Goal: Task Accomplishment & Management: Use online tool/utility

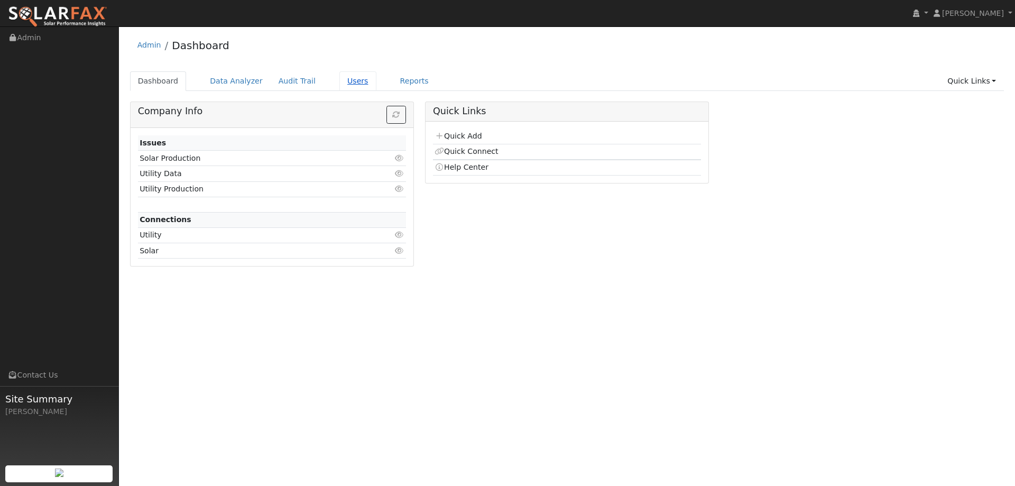
click at [353, 80] on link "Users" at bounding box center [357, 81] width 37 height 20
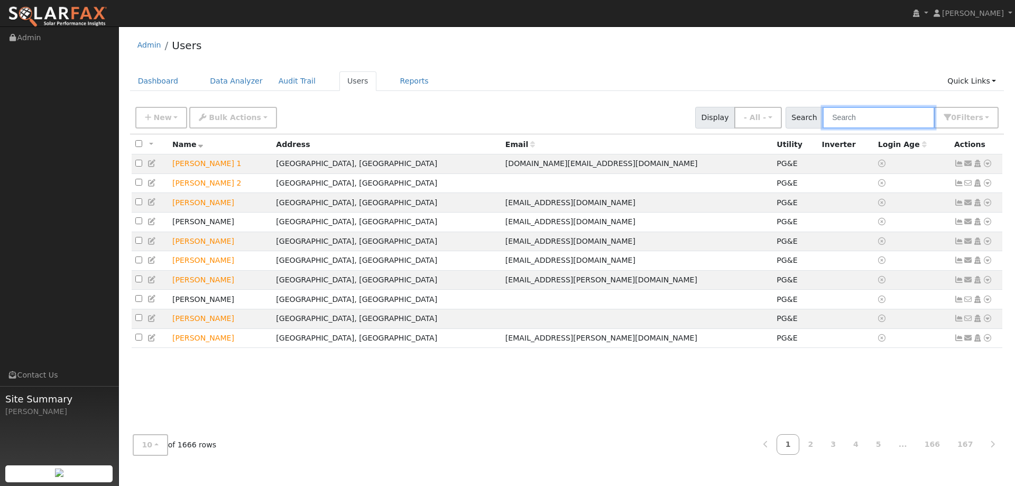
click at [906, 124] on input "text" at bounding box center [879, 118] width 112 height 22
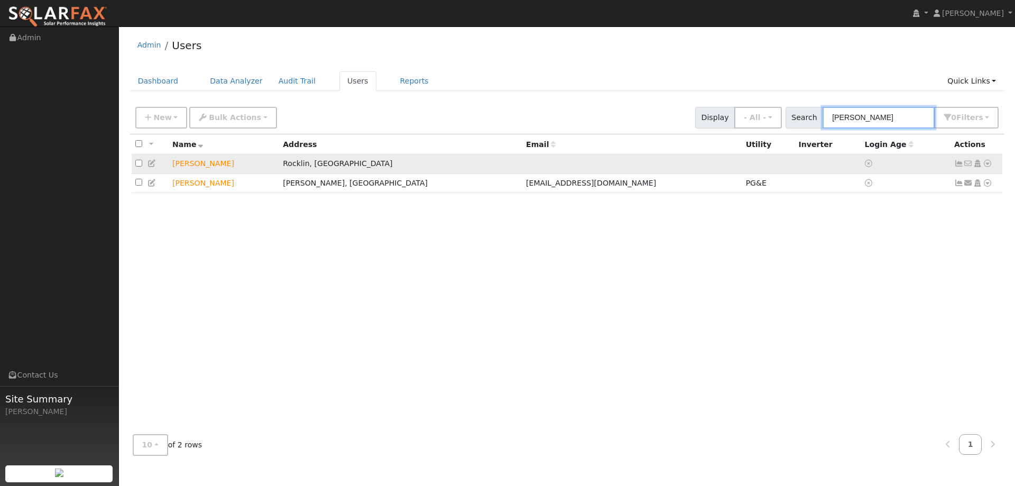
type input "Lester"
click at [993, 162] on td "No email address Send Email... Copy a Link Reset Password Open Access Data Anal…" at bounding box center [976, 164] width 52 height 20
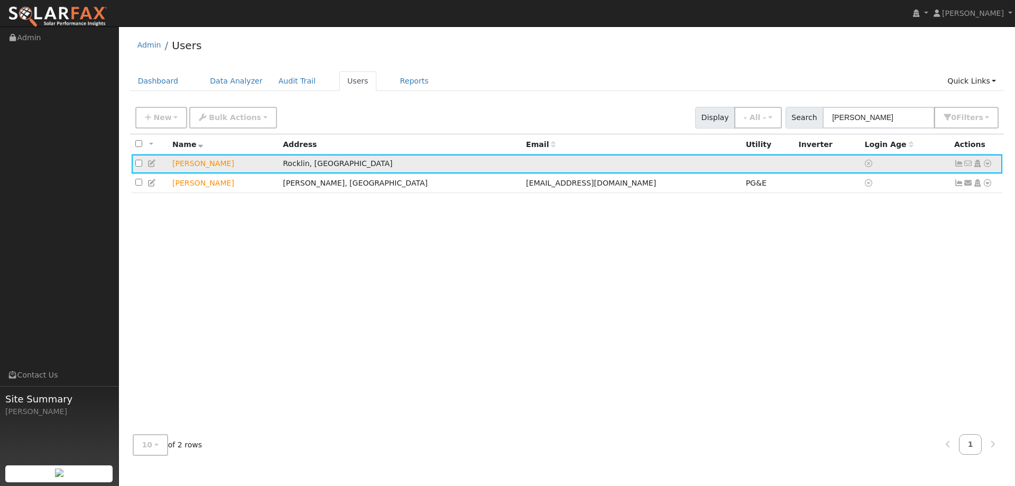
click at [987, 164] on icon at bounding box center [988, 163] width 10 height 7
click at [0, 0] on link "Utility" at bounding box center [0, 0] width 0 height 0
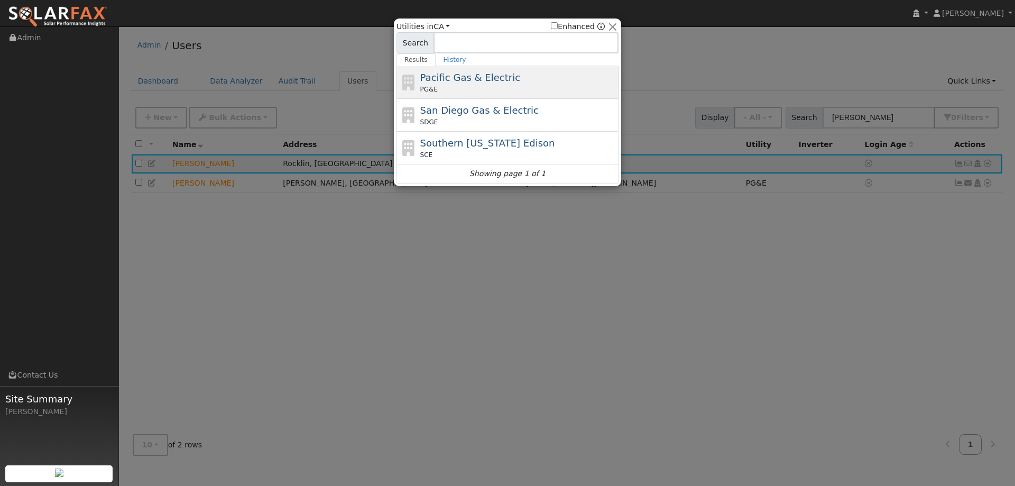
click at [534, 87] on div "PG&E" at bounding box center [518, 90] width 196 height 10
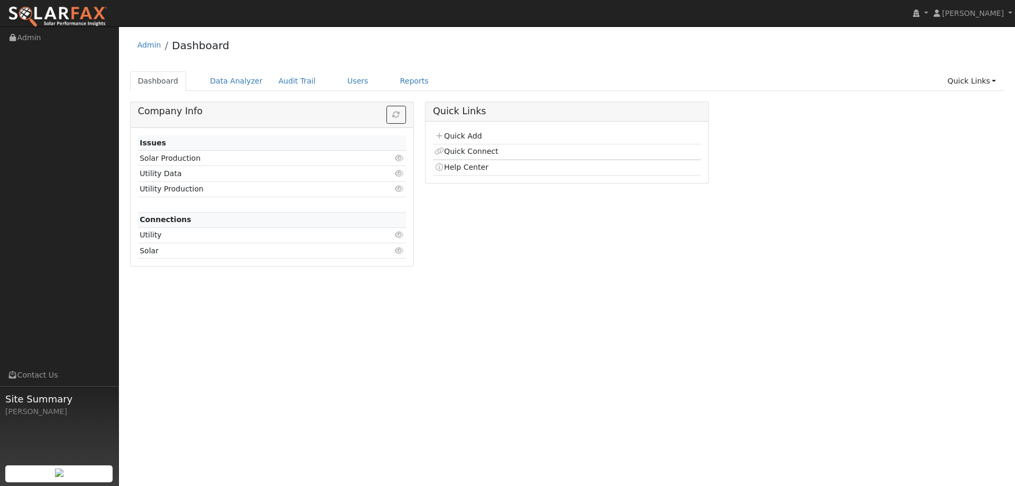
click at [322, 85] on ul "Dashboard Data Analyzer Audit Trail Users Reports Quick Links Quick Add Quick C…" at bounding box center [567, 81] width 874 height 20
click at [339, 85] on link "Users" at bounding box center [357, 81] width 37 height 20
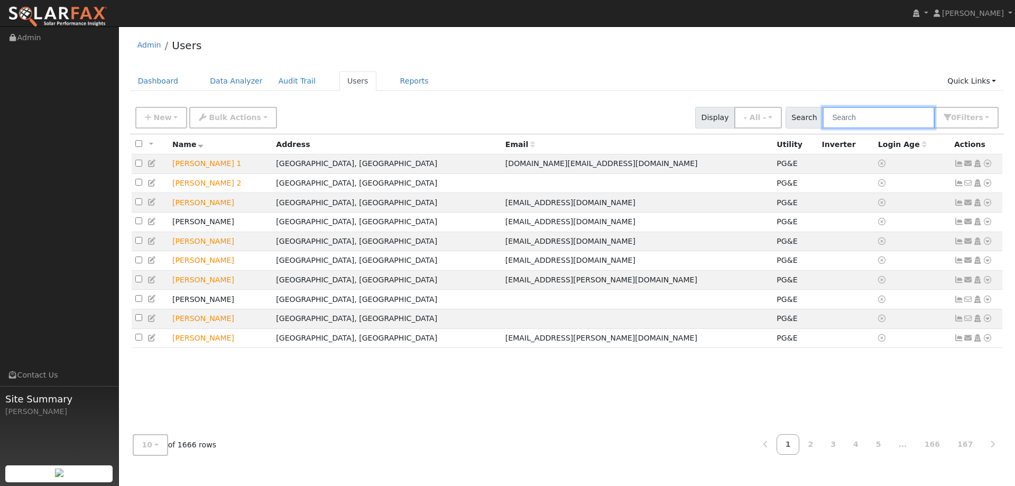
click at [836, 117] on input "text" at bounding box center [879, 118] width 112 height 22
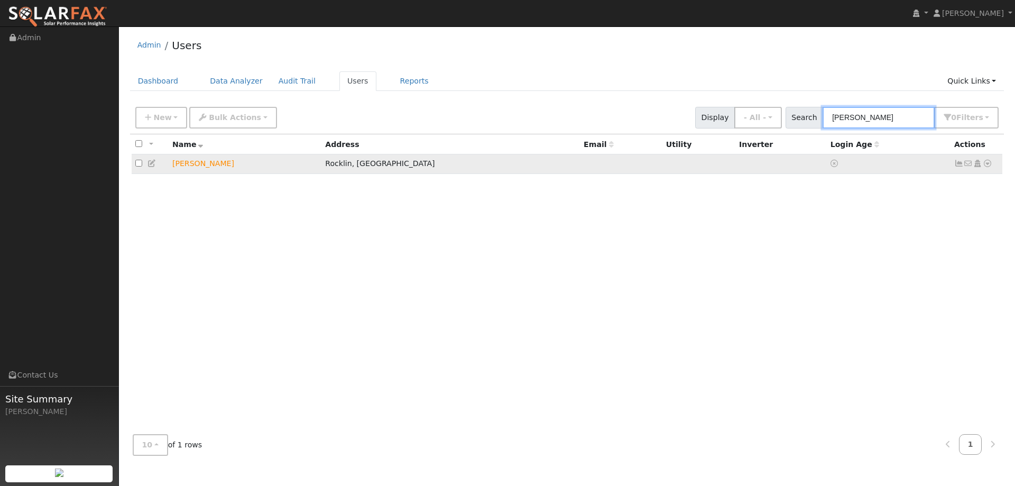
type input "Lester G"
click at [989, 162] on icon at bounding box center [988, 163] width 10 height 7
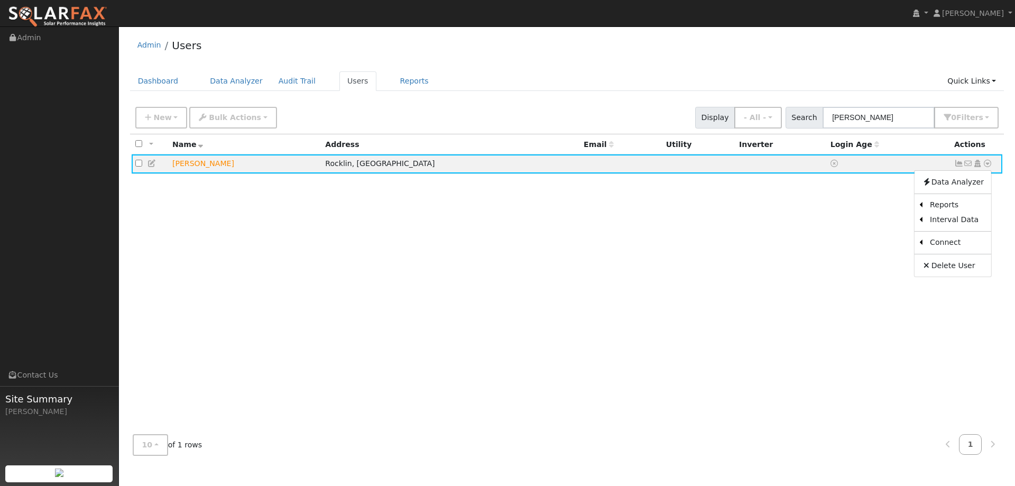
click at [0, 0] on link "Utility" at bounding box center [0, 0] width 0 height 0
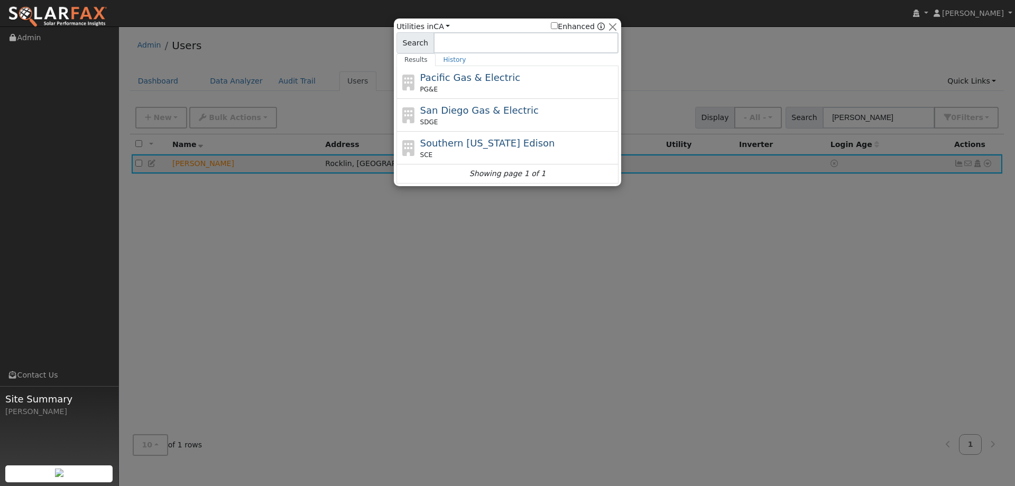
click at [505, 87] on div "PG&E" at bounding box center [518, 90] width 196 height 10
